Goal: Transaction & Acquisition: Purchase product/service

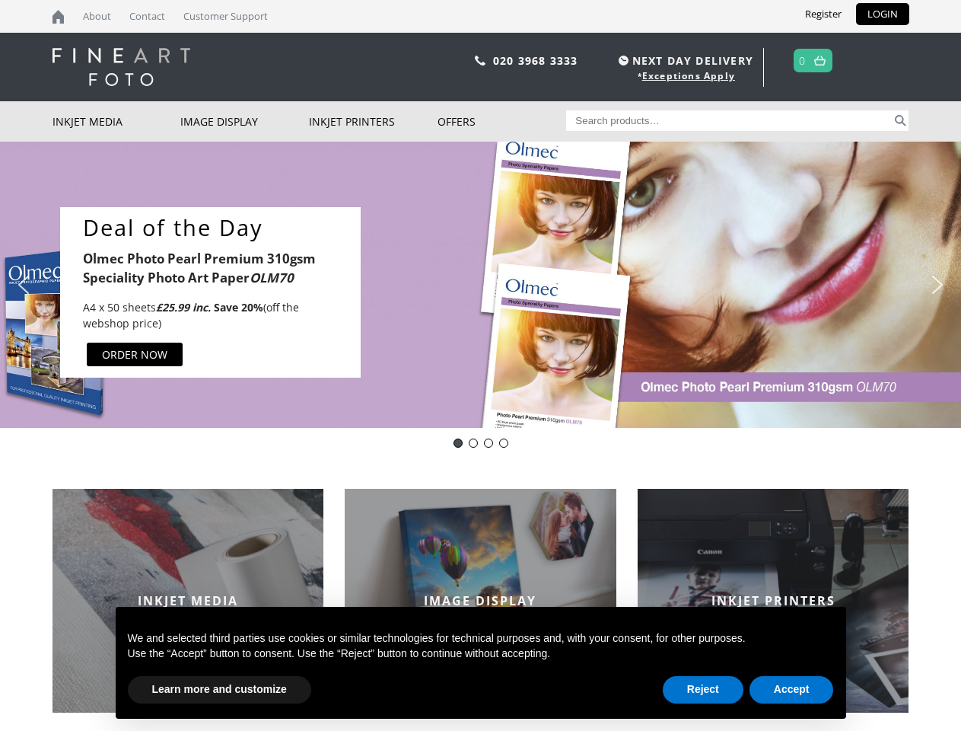
click at [480, 365] on div "Slider" at bounding box center [631, 292] width 510 height 170
click at [480, 285] on div "Slider" at bounding box center [631, 292] width 510 height 170
click at [210, 292] on div "Deal of the Day Olmec Photo Pearl Premium 310gsm Speciality Photo Art Paper OLM…" at bounding box center [210, 292] width 301 height 170
click at [631, 292] on div "Slider" at bounding box center [631, 292] width 510 height 170
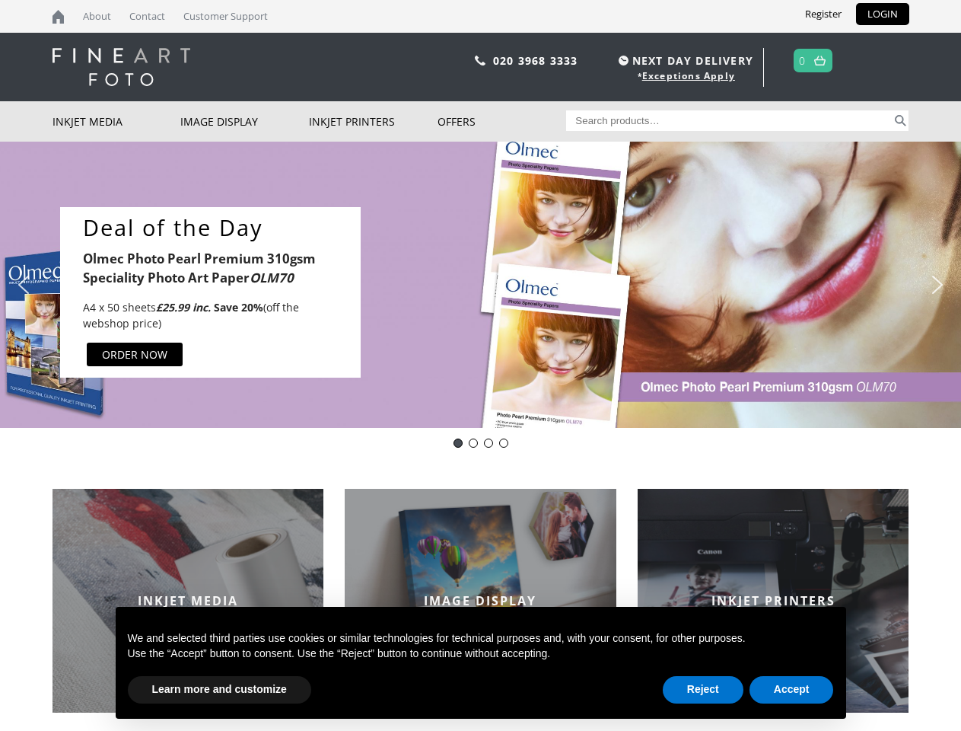
click at [24, 285] on img "previous arrow" at bounding box center [23, 284] width 24 height 24
click at [938, 285] on img "next arrow" at bounding box center [938, 284] width 24 height 24
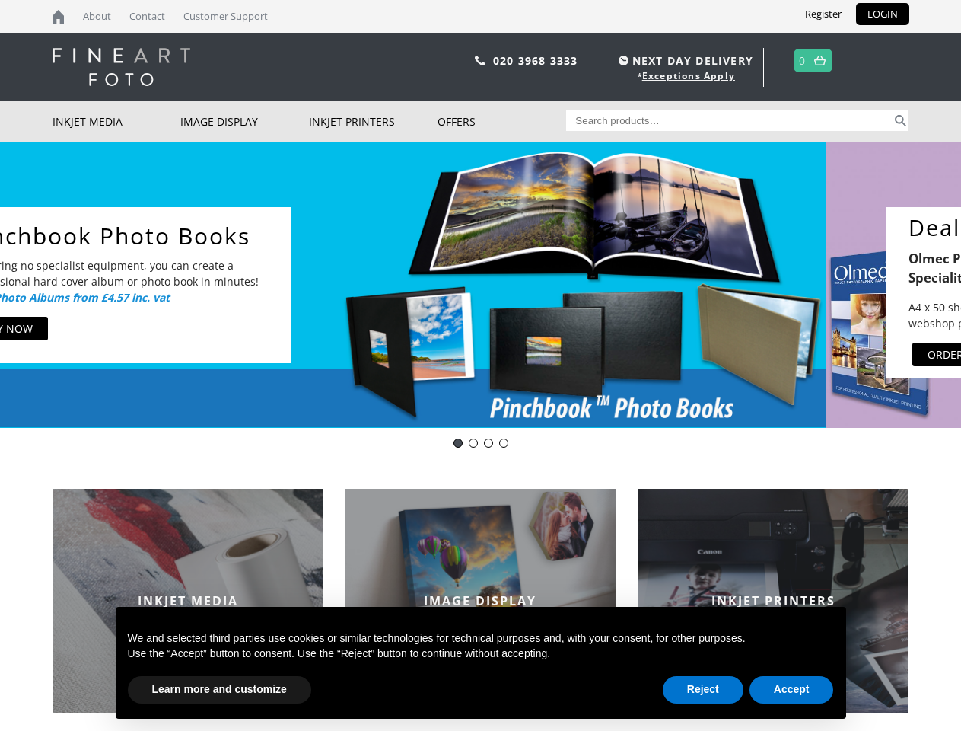
click at [458, 443] on div "DOTD - OLM70 - Photo Pearl Premium 310gsm" at bounding box center [458, 442] width 9 height 9
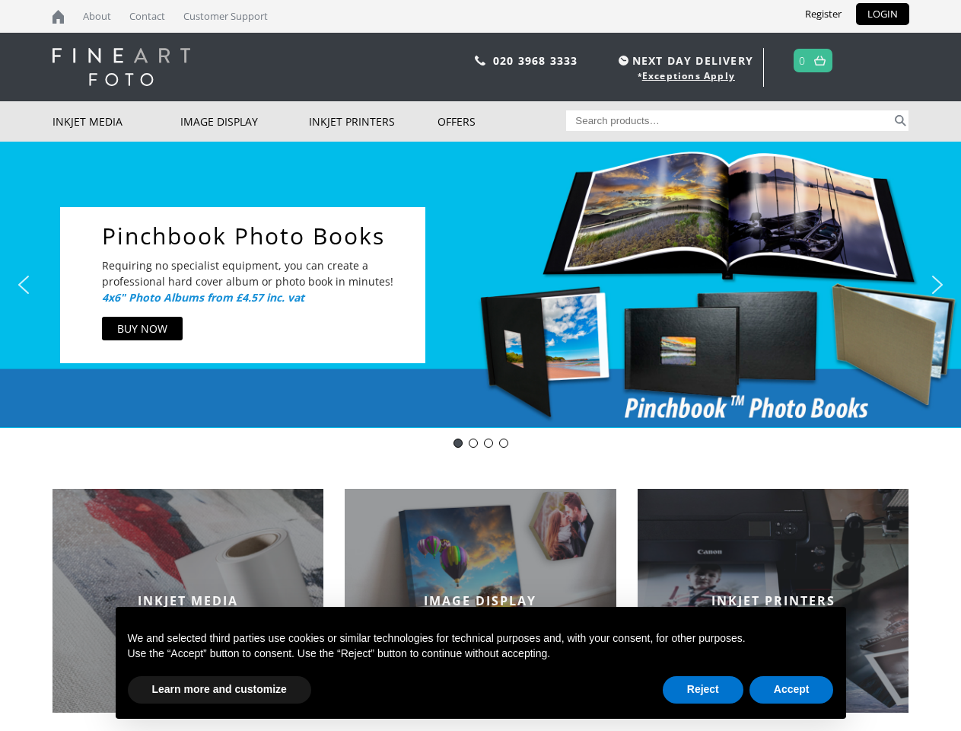
click at [473, 443] on div "Deal of the Day - Innova IFA12" at bounding box center [473, 442] width 9 height 9
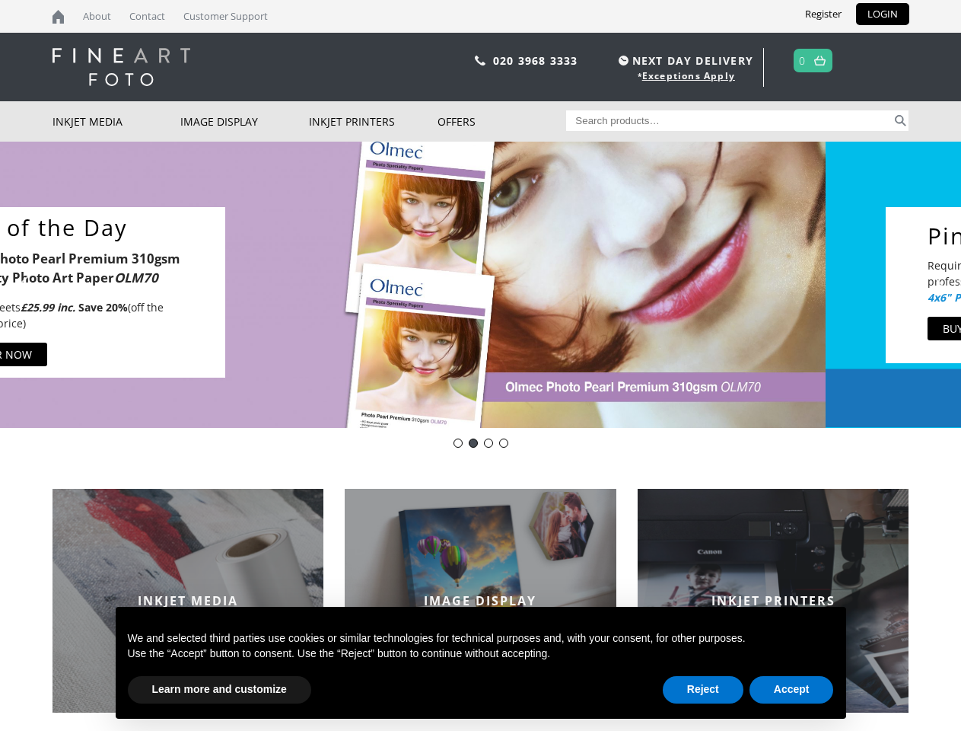
click at [489, 443] on div "Innova-general" at bounding box center [488, 442] width 9 height 9
